Goal: Obtain resource: Obtain resource

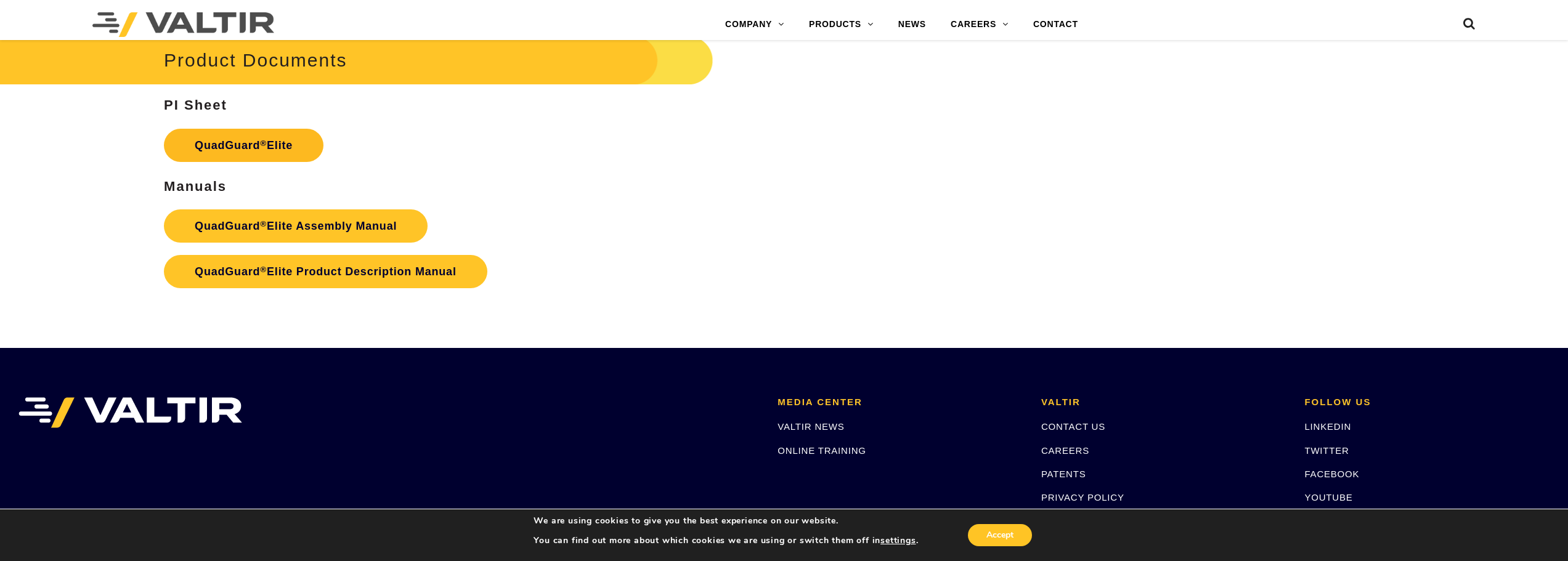
scroll to position [2341, 0]
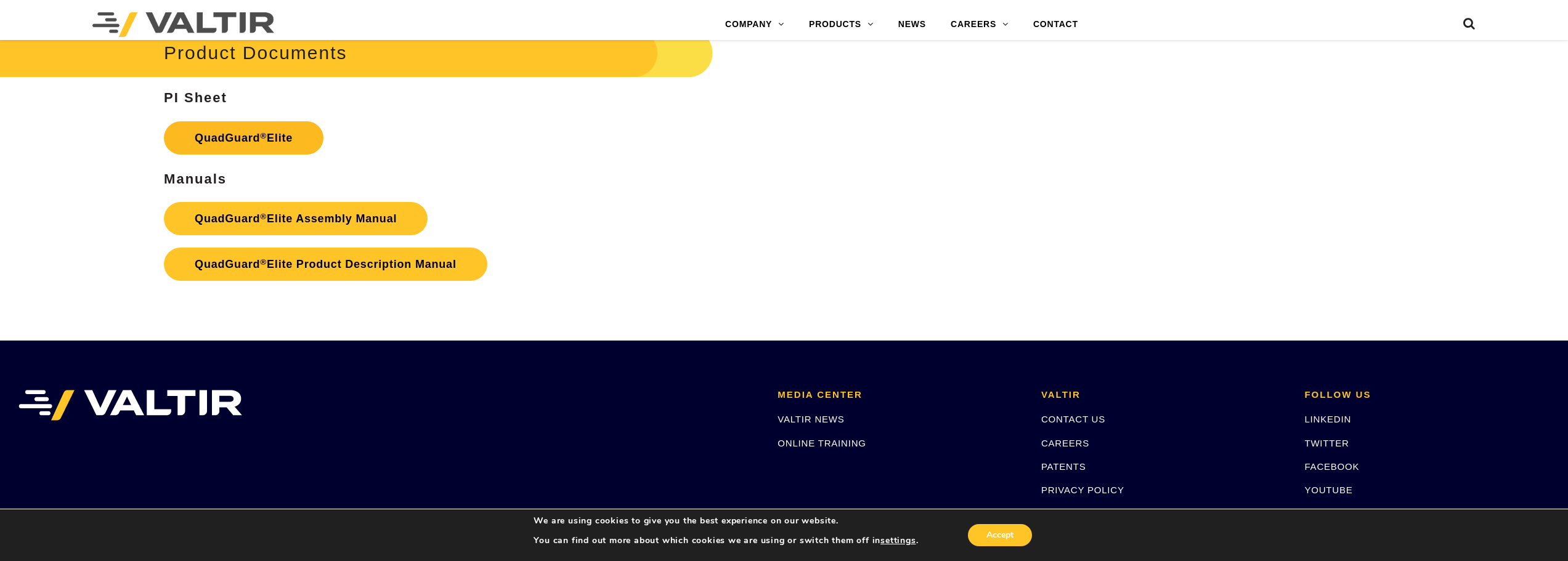
click at [274, 133] on link "QuadGuard ® Elite" at bounding box center [244, 138] width 160 height 33
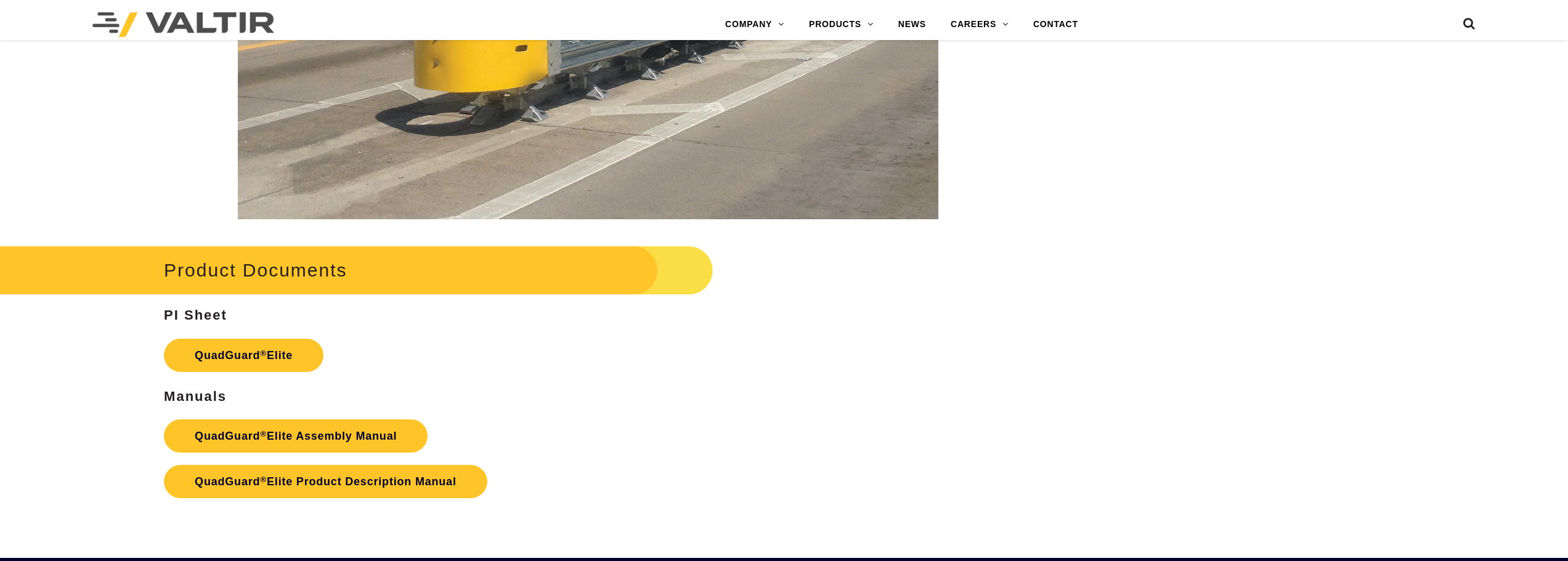
scroll to position [2341, 0]
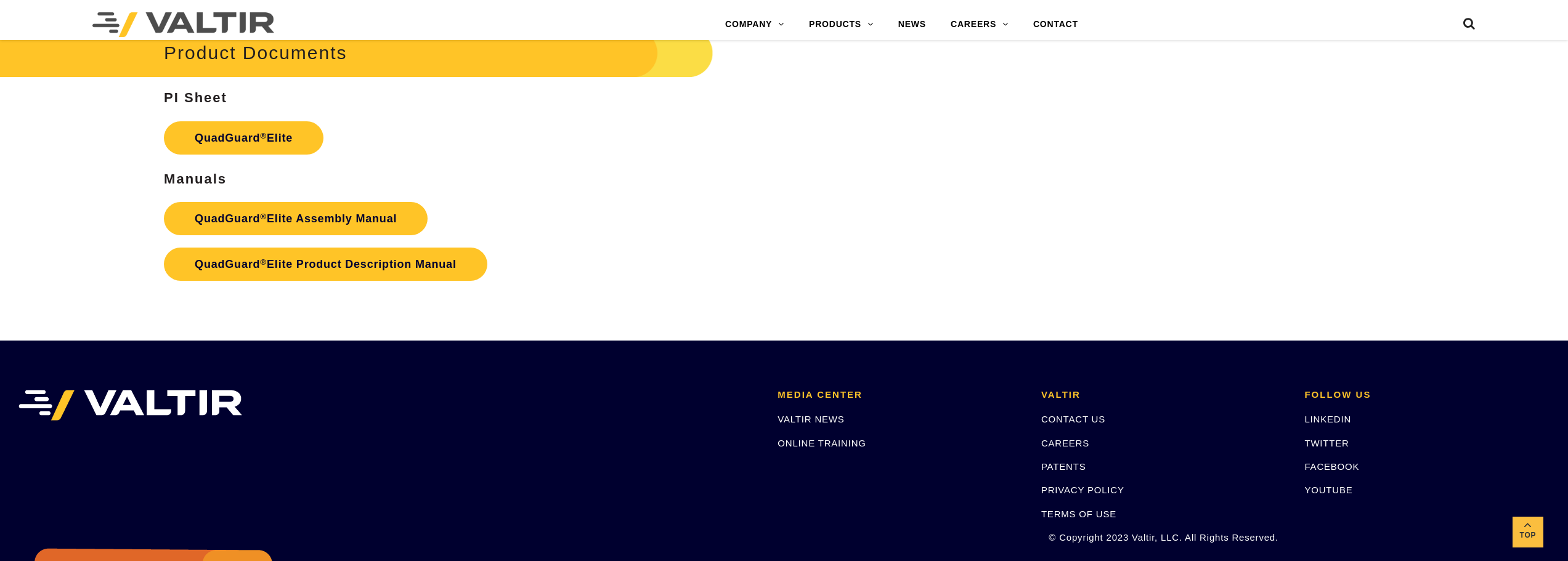
click at [312, 439] on li at bounding box center [389, 467] width 759 height 154
click at [327, 218] on link "QuadGuard ® Elite Assembly Manual" at bounding box center [295, 219] width 264 height 33
